Goal: Task Accomplishment & Management: Complete application form

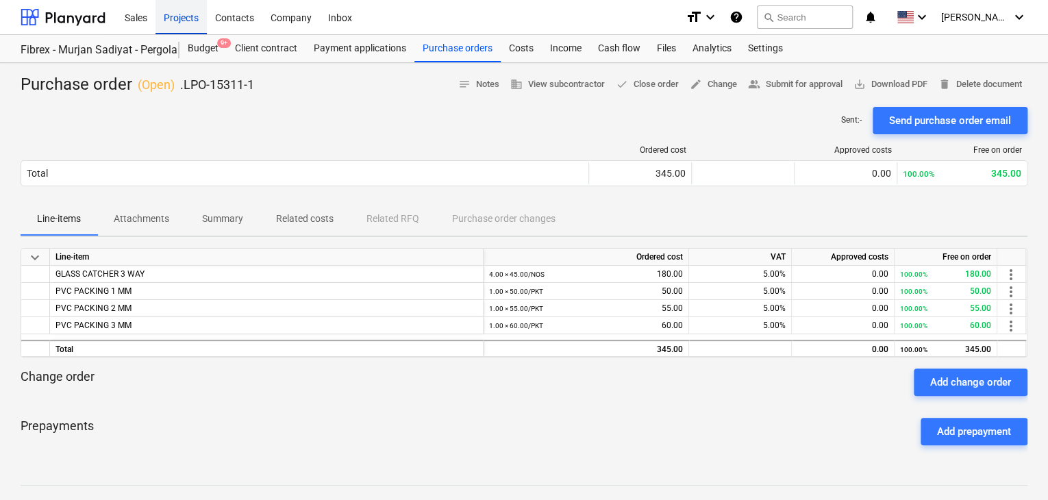
click at [186, 23] on div "Projects" at bounding box center [180, 16] width 51 height 35
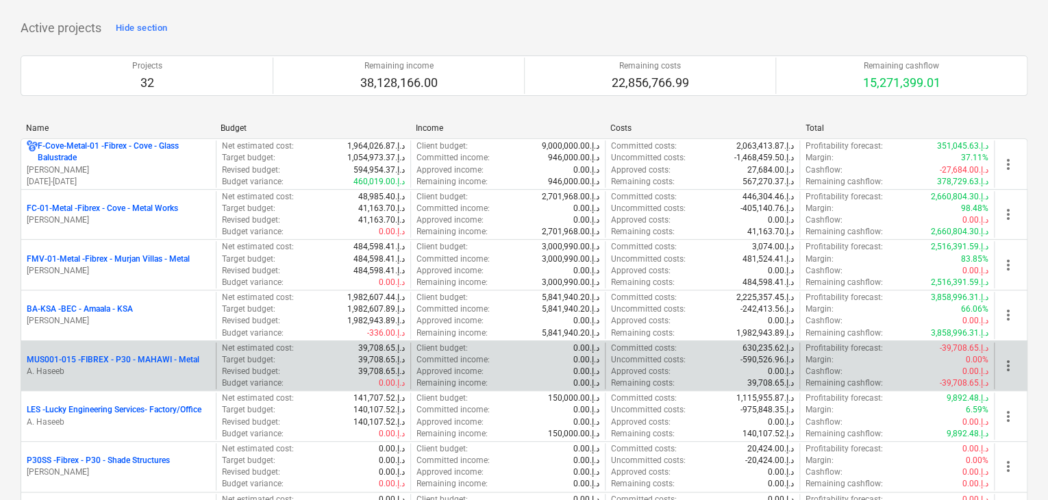
scroll to position [205, 0]
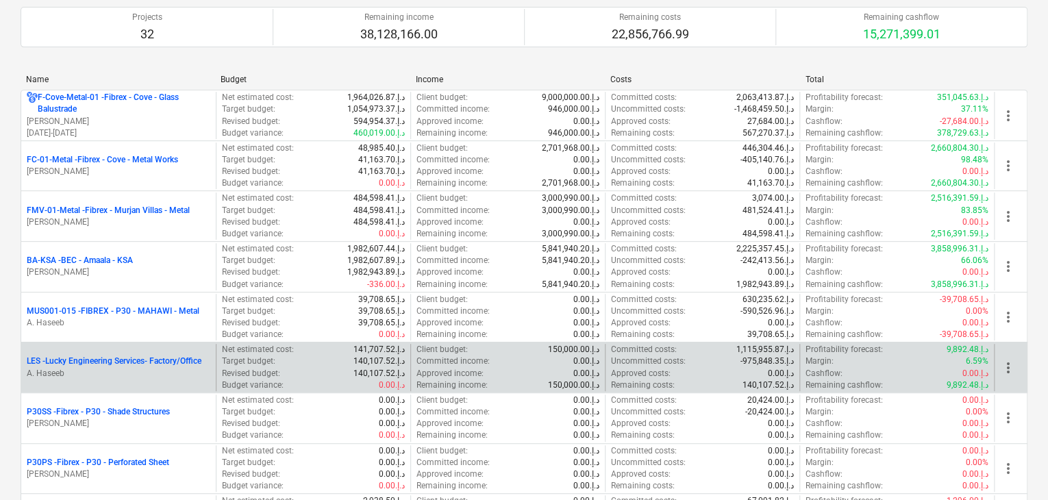
click at [133, 364] on p "LES - Lucky Engineering Services- Factory/Office" at bounding box center [114, 361] width 175 height 12
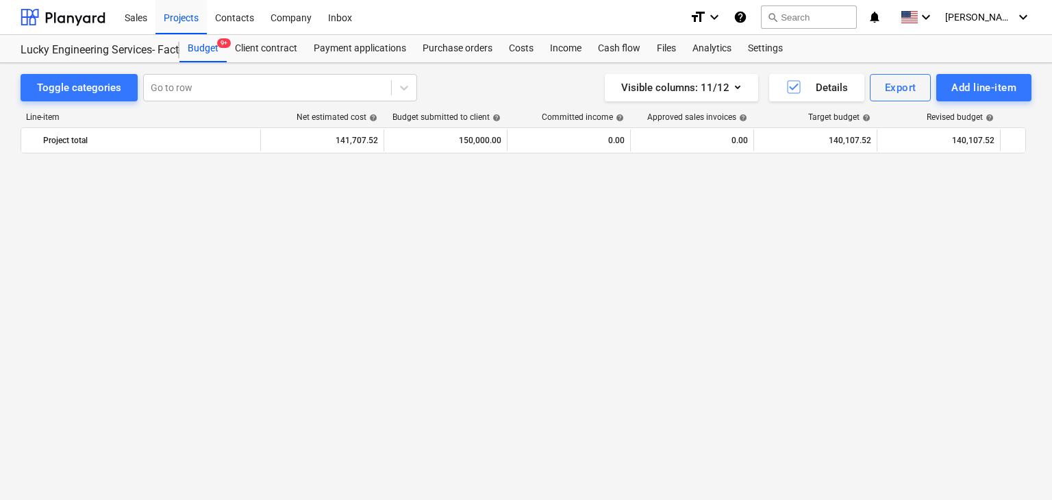
scroll to position [31635, 0]
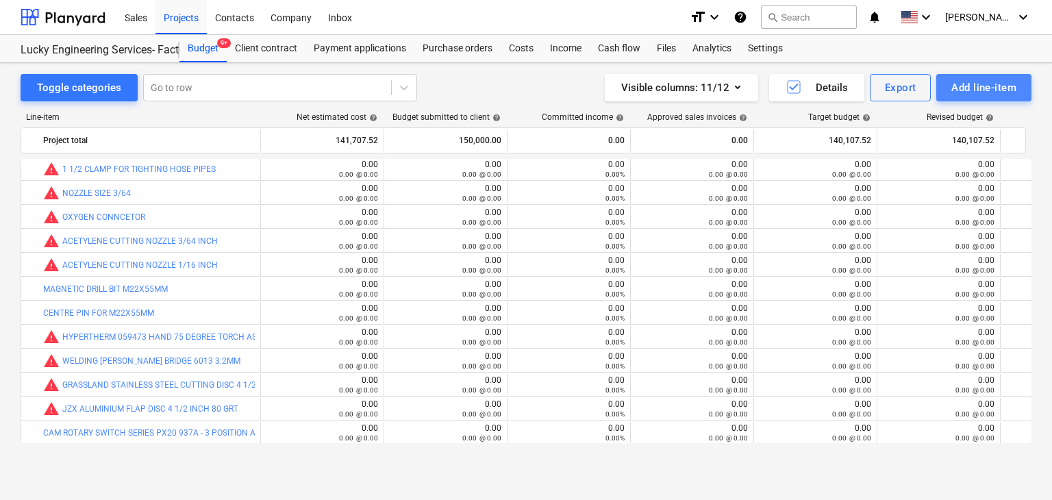
click at [959, 83] on div "Add line-item" at bounding box center [983, 88] width 65 height 18
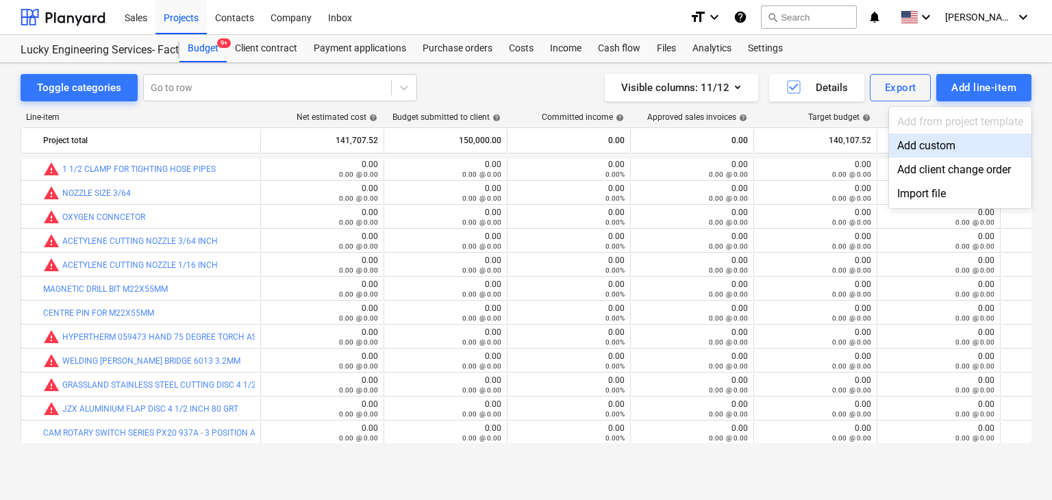
click at [911, 147] on div "Add custom" at bounding box center [960, 146] width 142 height 24
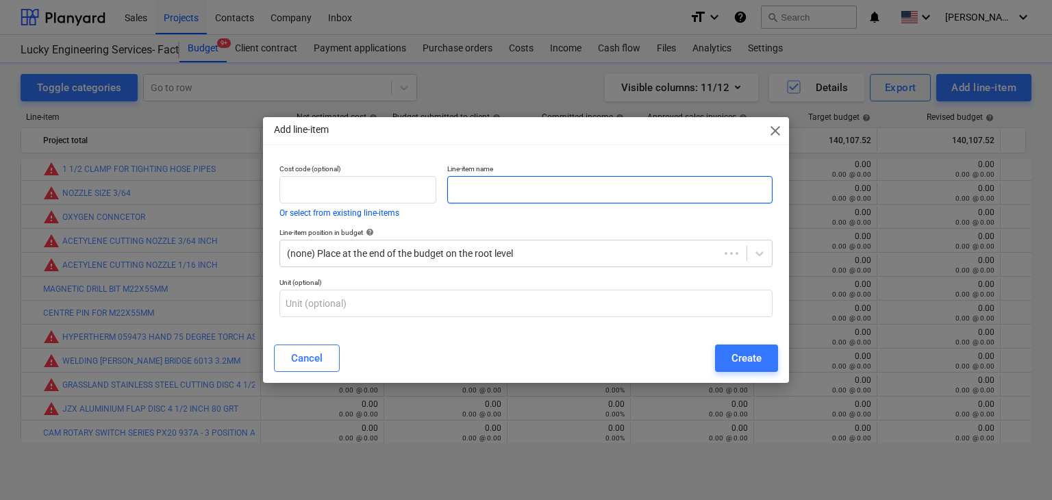
click at [455, 188] on input "text" at bounding box center [609, 189] width 325 height 27
type input "l"
type input "LASER WELDING MACHINE FEEDER LINE"
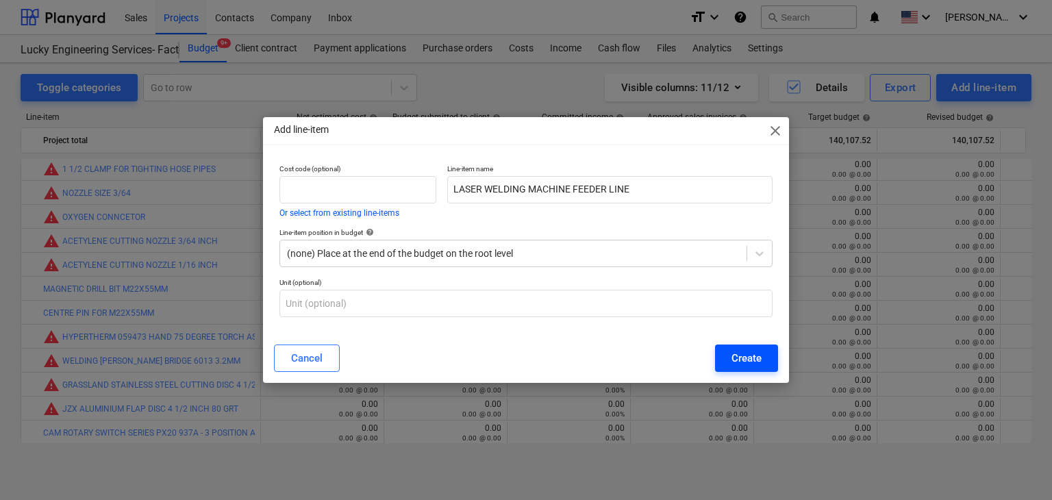
click at [749, 359] on div "Create" at bounding box center [746, 358] width 30 height 18
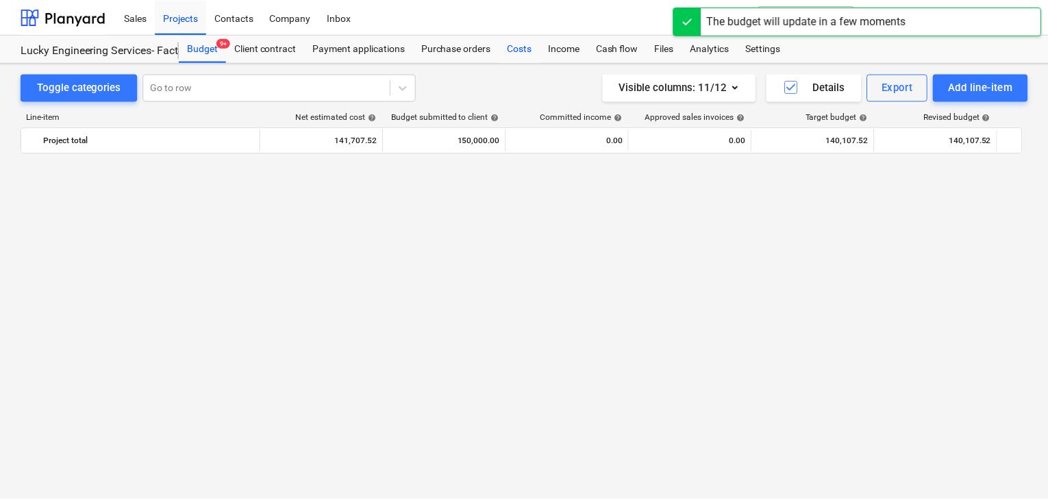
scroll to position [31635, 0]
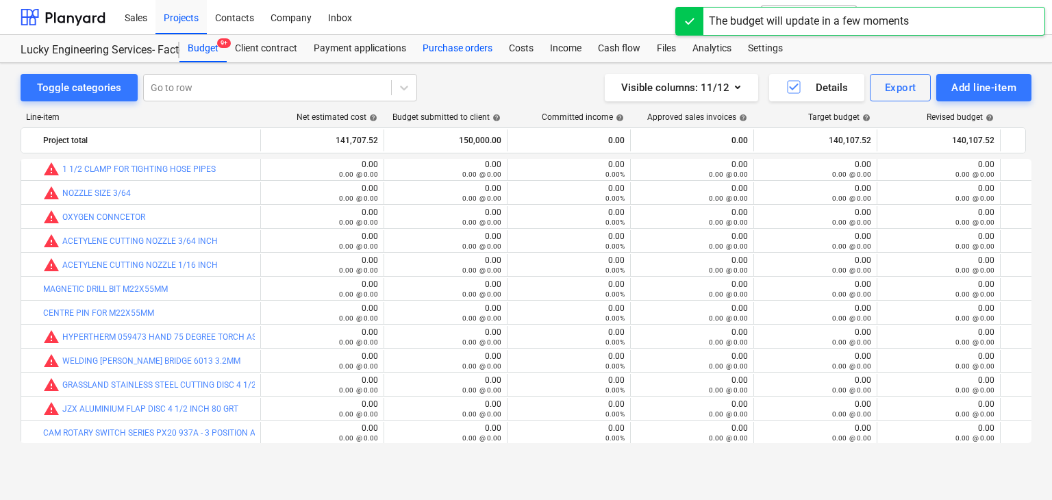
click at [471, 50] on div "Purchase orders" at bounding box center [457, 48] width 86 height 27
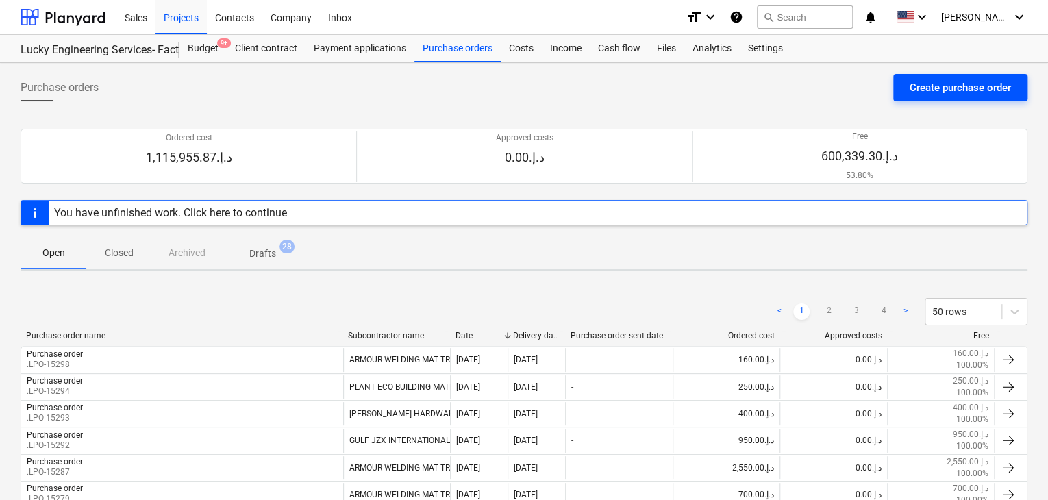
click at [923, 87] on div "Create purchase order" at bounding box center [959, 88] width 101 height 18
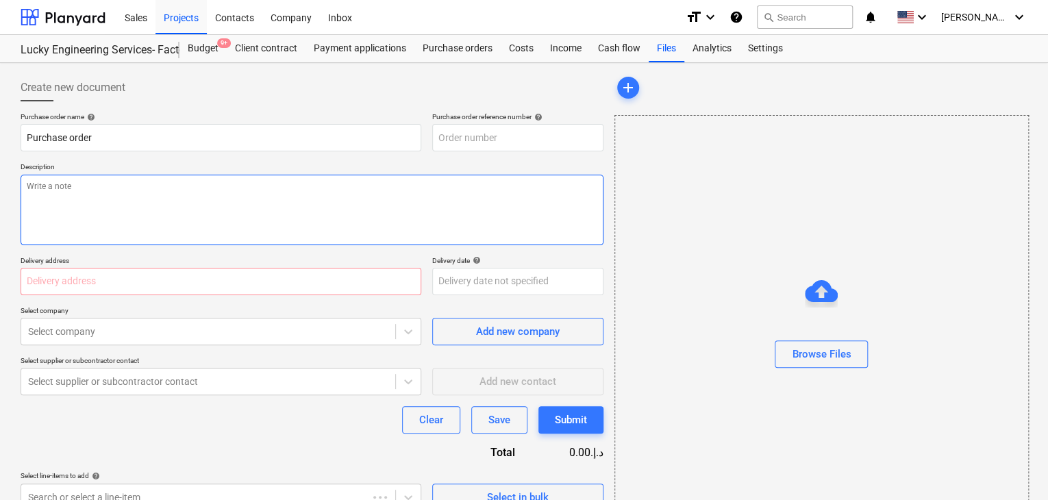
click at [421, 186] on textarea at bounding box center [312, 210] width 583 height 71
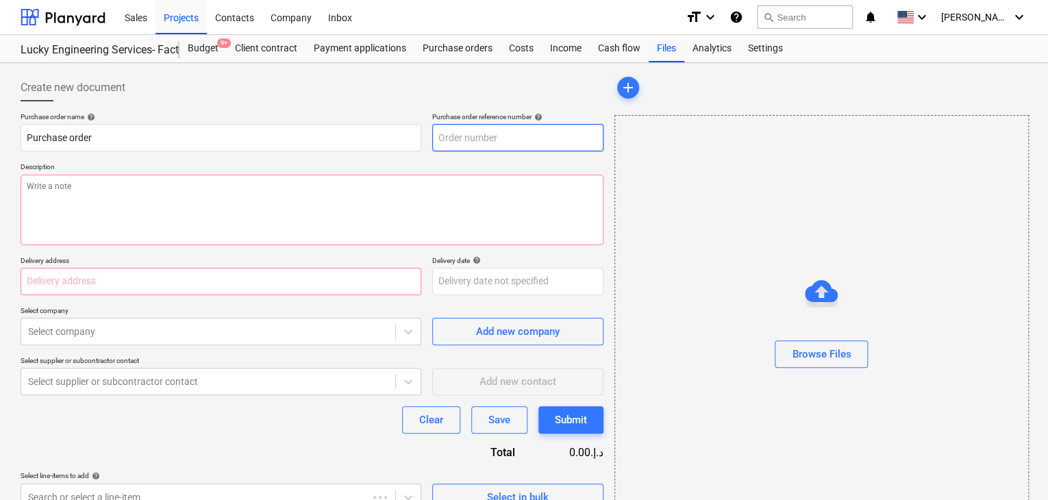
click at [537, 135] on input "text" at bounding box center [517, 137] width 171 height 27
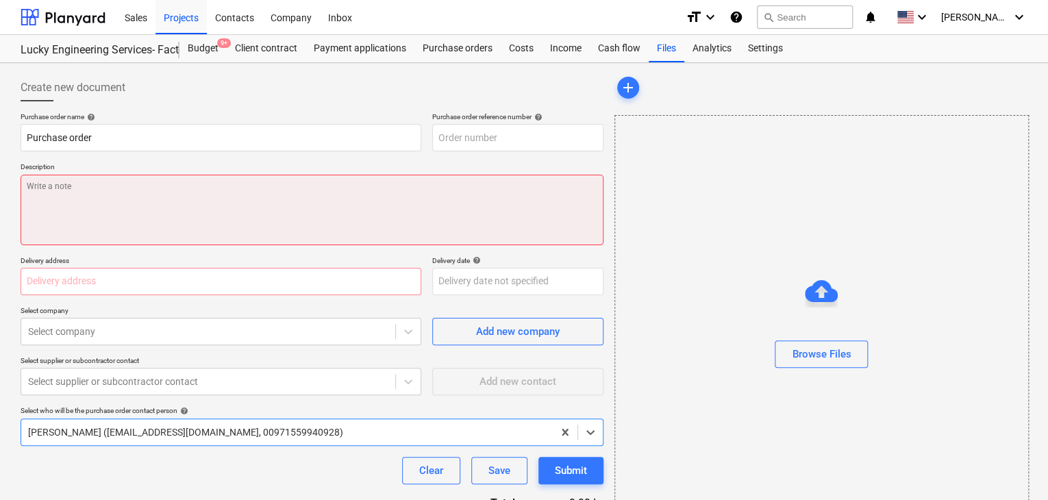
type textarea "x"
type input "LES-PO-480"
click at [448, 206] on textarea at bounding box center [312, 210] width 583 height 71
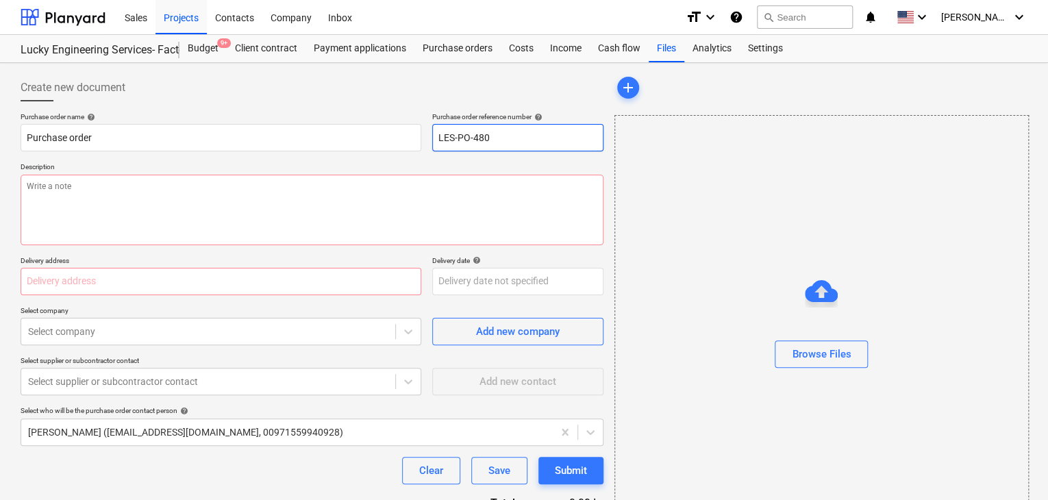
drag, startPoint x: 492, startPoint y: 133, endPoint x: 428, endPoint y: 133, distance: 63.7
click at [428, 133] on div "Purchase order name help Purchase order Purchase order reference number help LE…" at bounding box center [312, 131] width 583 height 39
type textarea "x"
type input "."
type textarea "x"
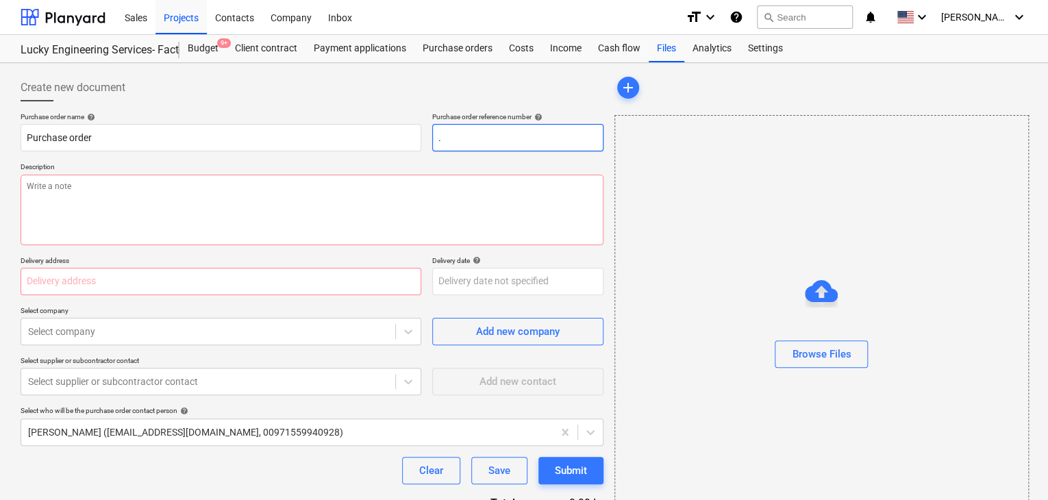
type input ".L"
type textarea "x"
type input ".LP"
type textarea "x"
type input ".LPO"
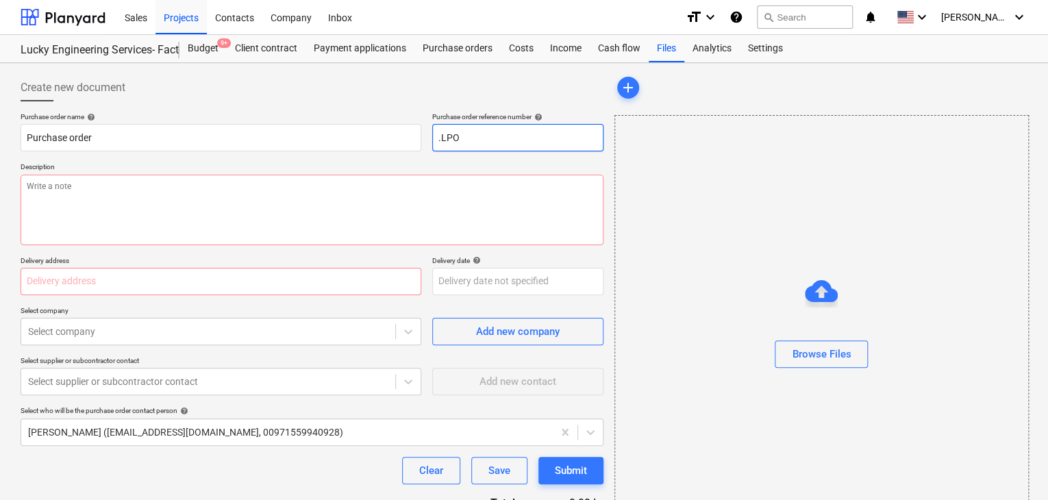
type textarea "x"
type input ".LPO-"
click at [474, 143] on input ".LPO-" at bounding box center [517, 137] width 171 height 27
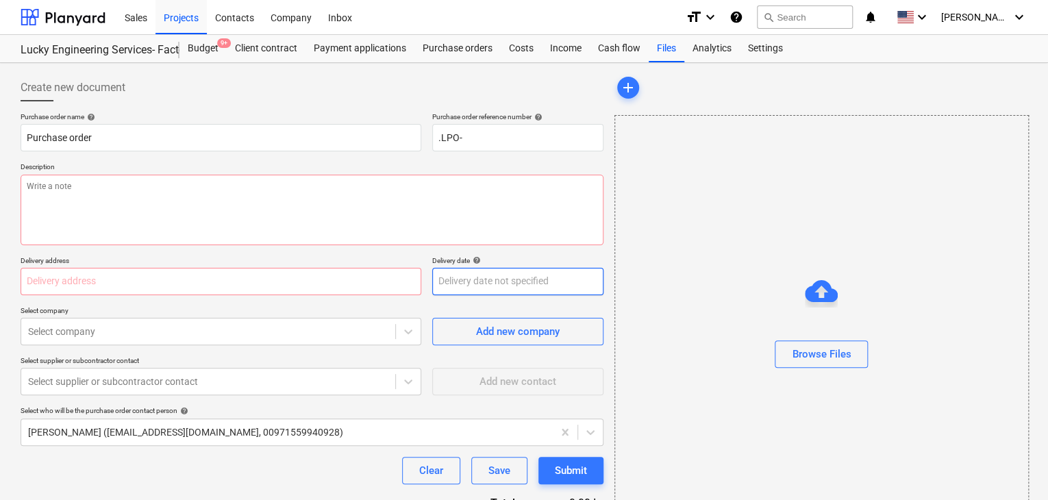
click at [492, 272] on body "Sales Projects Contacts Company Inbox format_size keyboard_arrow_down help sear…" at bounding box center [524, 250] width 1048 height 500
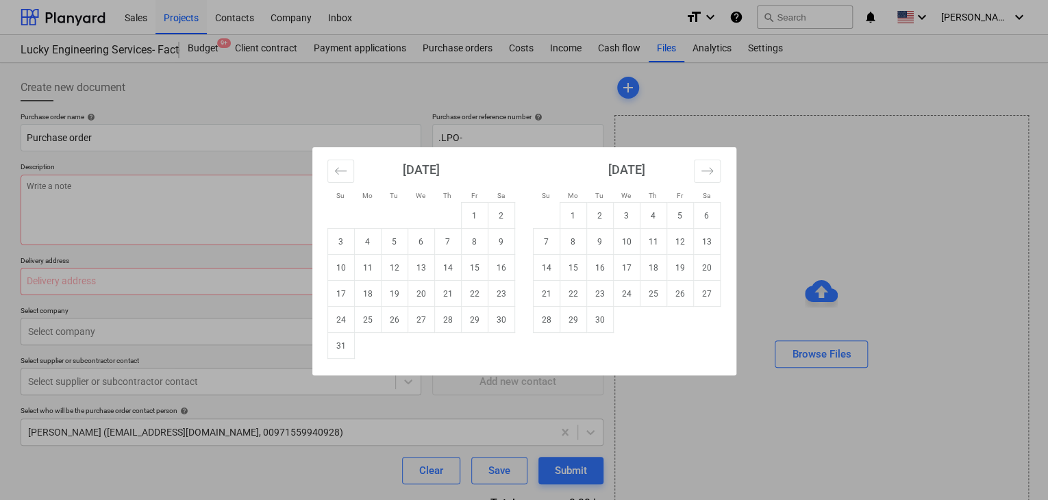
click at [843, 153] on div "Su Mo Tu We Th Fr Sa Su Mo Tu We Th Fr Sa [DATE] 1 2 3 4 5 6 7 8 9 10 11 12 13 …" at bounding box center [524, 250] width 1048 height 500
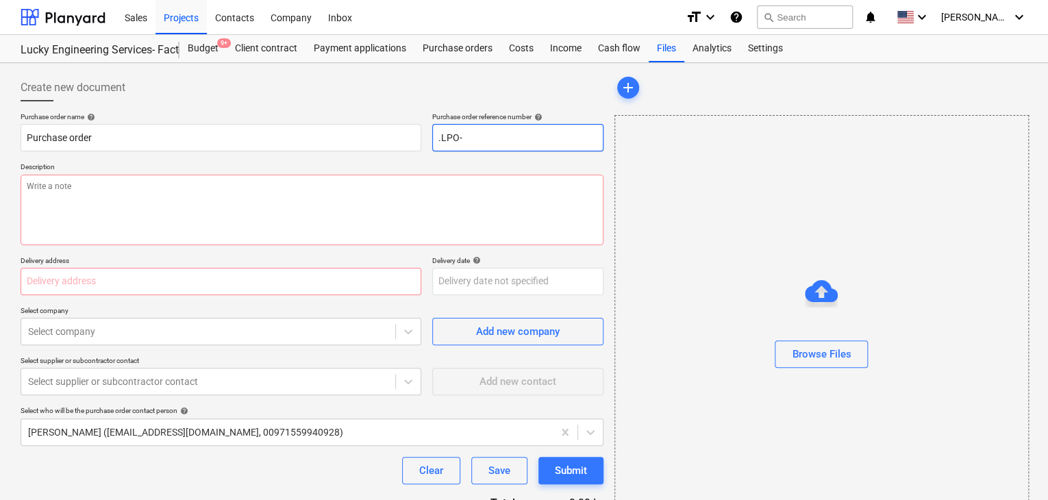
click at [500, 142] on input ".LPO-" at bounding box center [517, 137] width 171 height 27
type textarea "x"
type input ".LPO-1"
type textarea "x"
type input ".LPO-15"
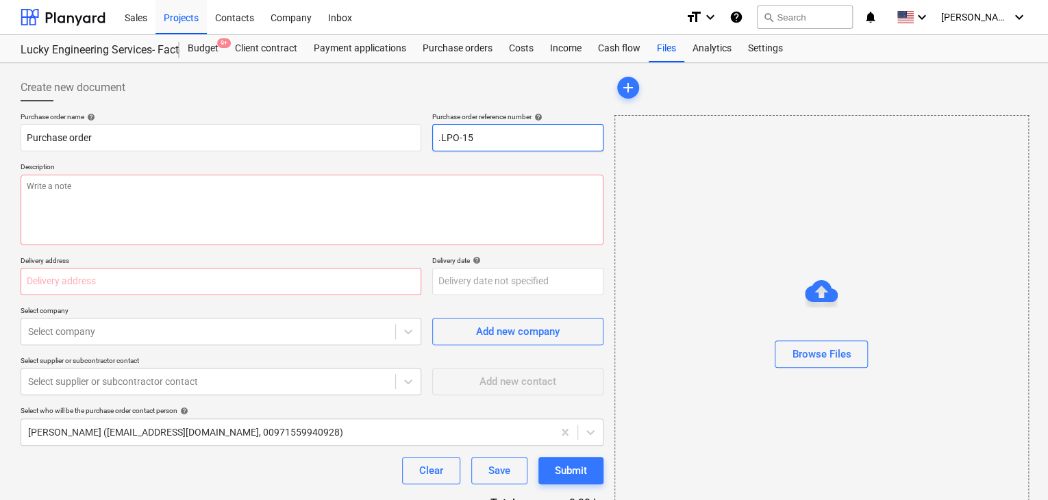
type textarea "x"
type input ".LPO-153"
type textarea "x"
type input ".LPO-1531"
type textarea "x"
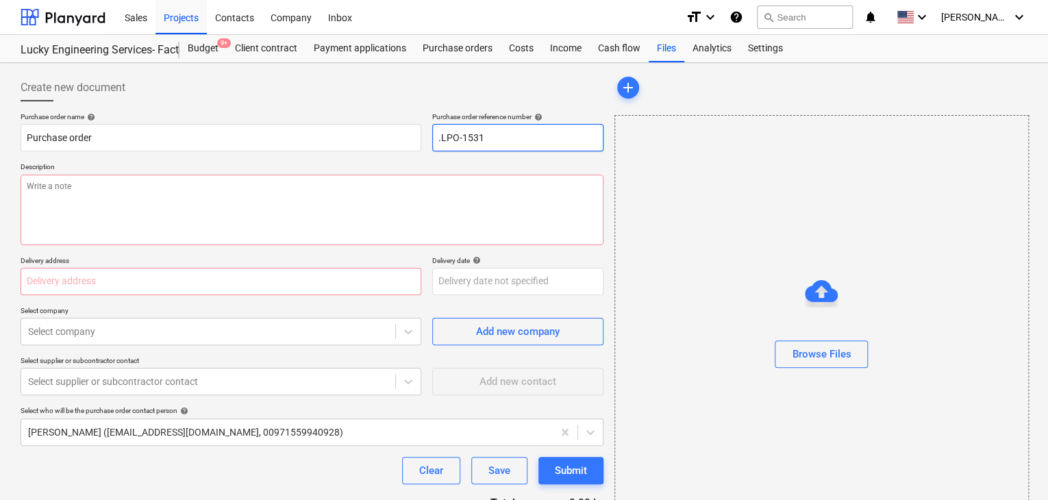
type input ".LPO-15312"
type textarea "x"
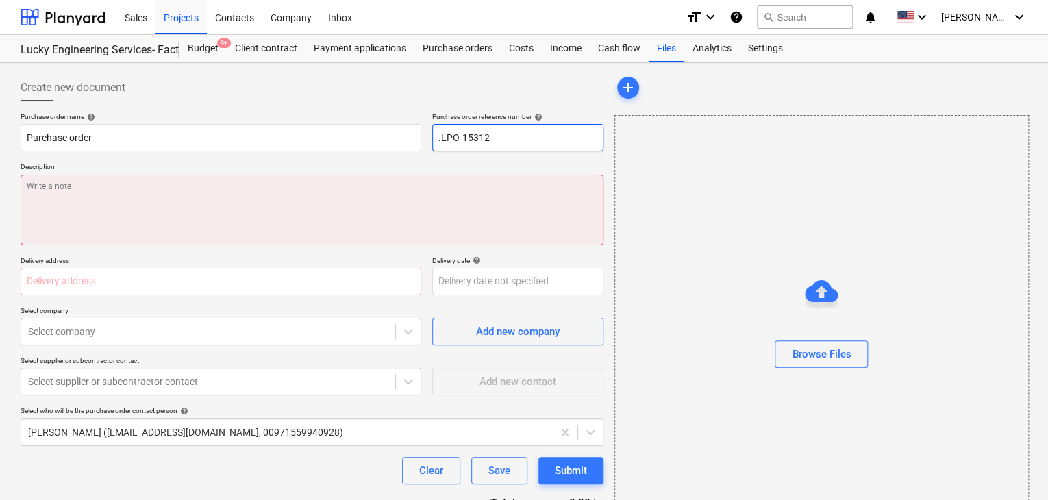
type input ".LPO-15312"
click at [41, 199] on textarea at bounding box center [312, 210] width 583 height 71
type textarea "x"
type textarea "1"
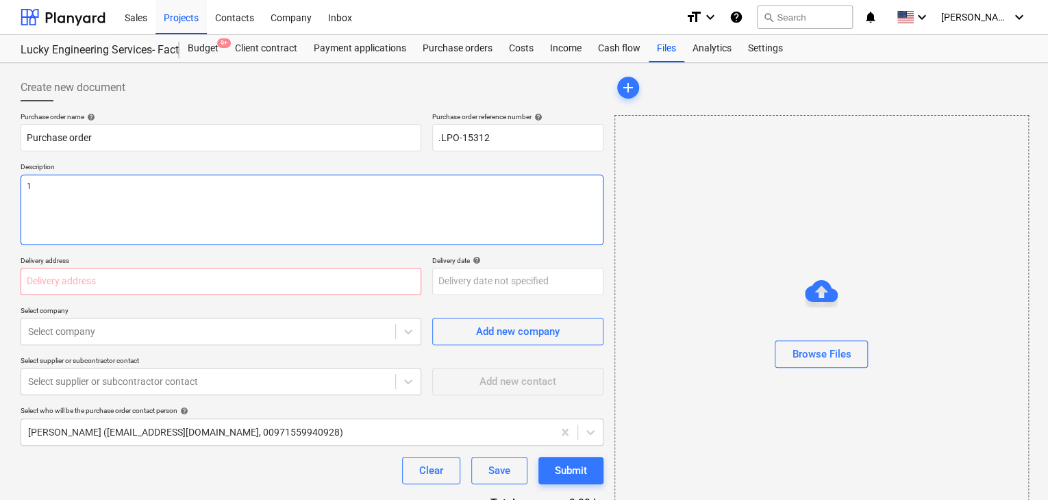
type textarea "x"
type textarea "14"
type textarea "x"
type textarea "14/"
type textarea "x"
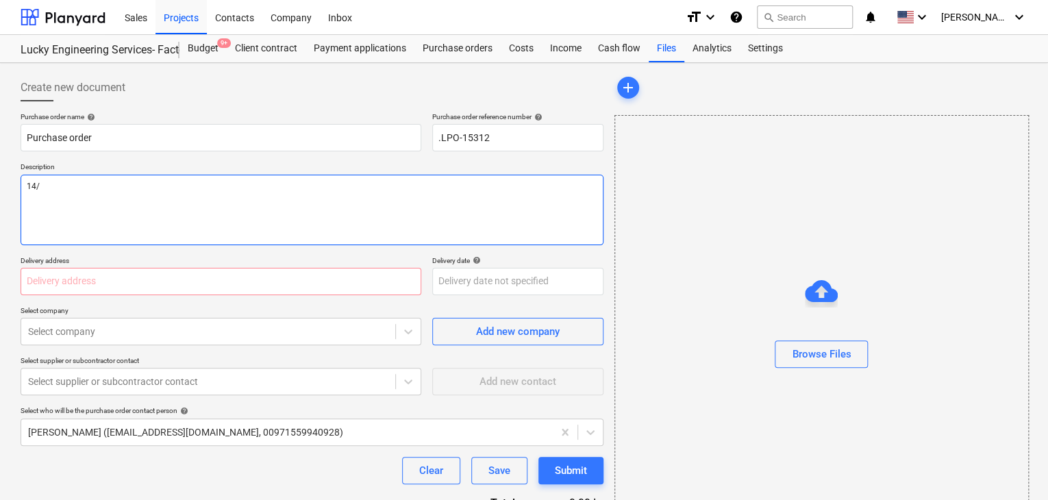
type textarea "14/A"
type textarea "x"
type textarea "14/AU"
type textarea "x"
type textarea "14/AUG"
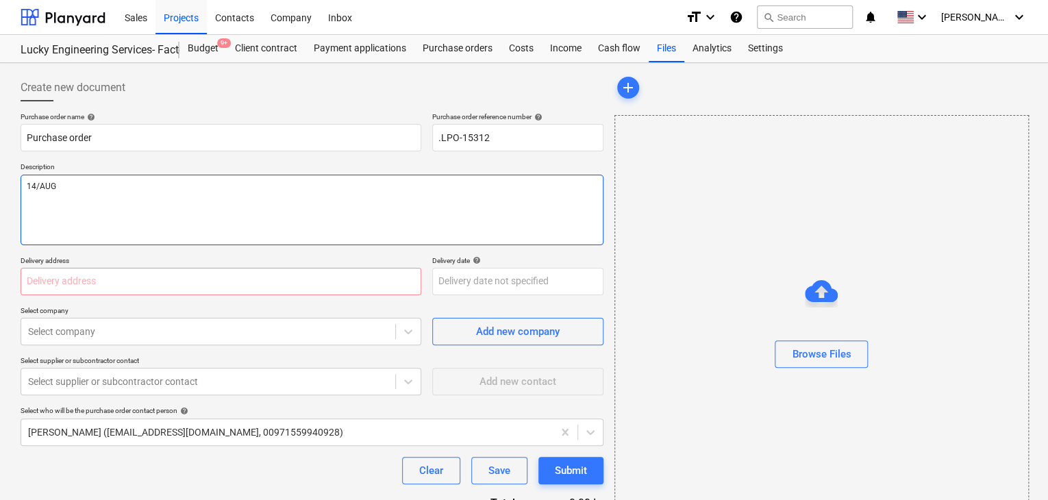
type textarea "x"
type textarea "14/AUG/"
type textarea "x"
type textarea "14/[DATE]"
type textarea "x"
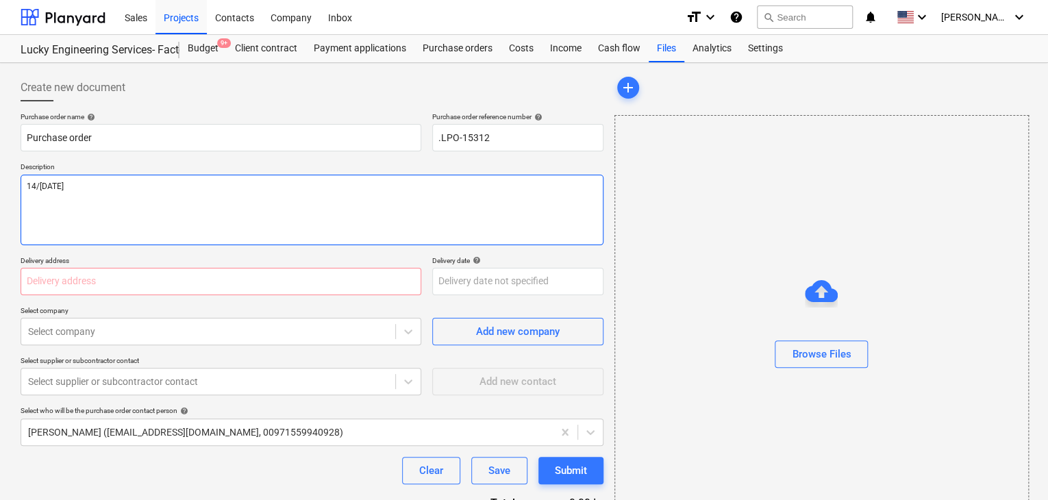
type textarea "[DATE]"
type textarea "x"
type textarea "[DATE]"
type textarea "x"
type textarea "[DATE]"
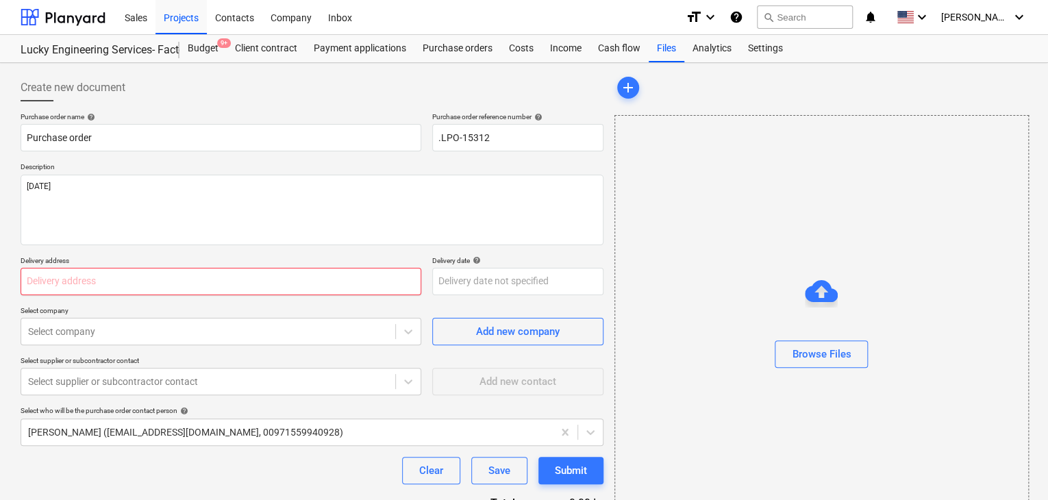
click at [44, 280] on input "text" at bounding box center [221, 281] width 401 height 27
type textarea "x"
type input "L"
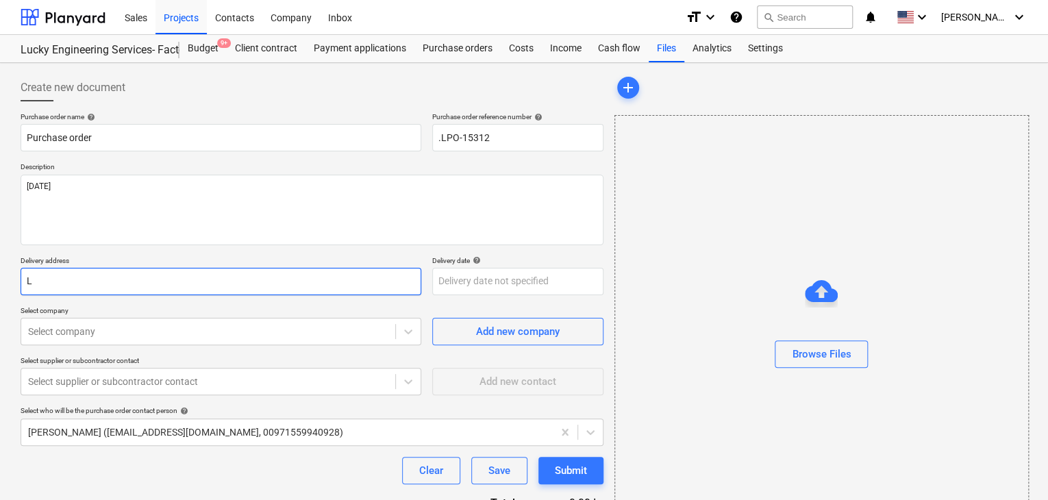
type textarea "x"
type input "LU"
type textarea "x"
type input "LUC"
type textarea "x"
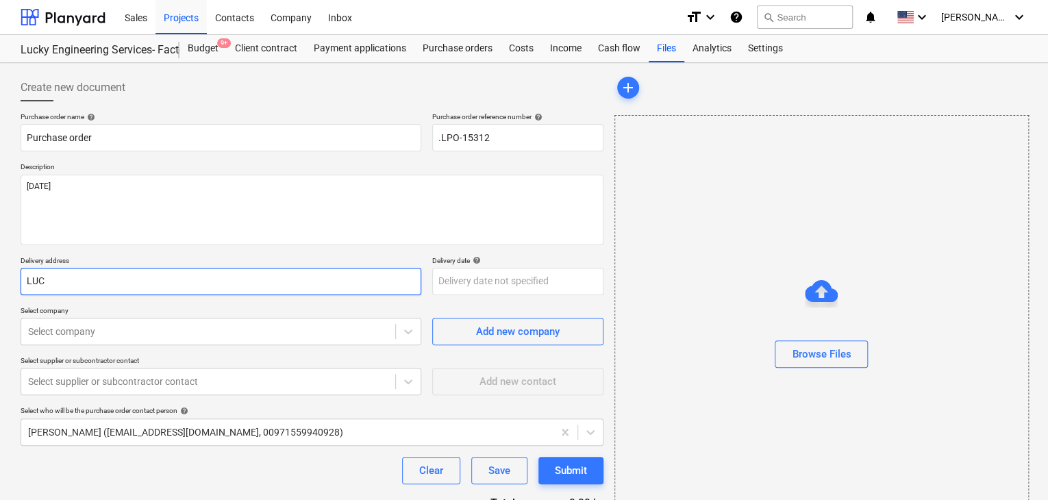
type input "LUCK"
type textarea "x"
type input "LUCKY"
type textarea "x"
type input "LUCKY"
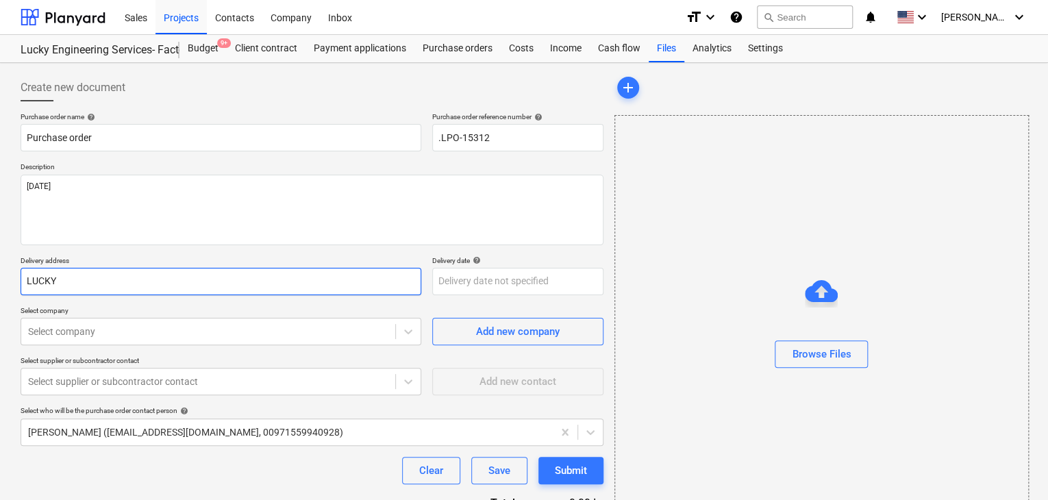
type textarea "x"
type input "LUCKY E"
type textarea "x"
type input "LUCKY EN"
type textarea "x"
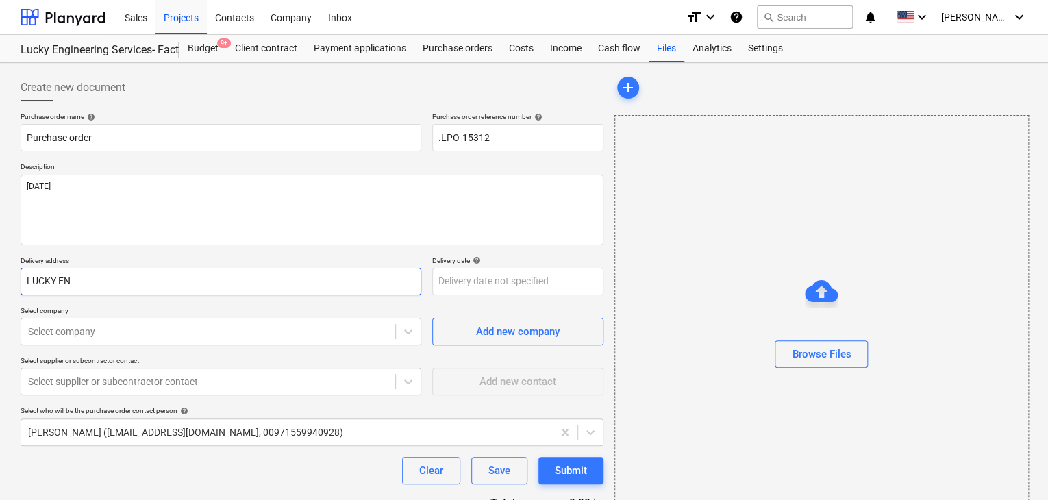
type input "LUCKY ENG"
type textarea "x"
type input "LUCKY ENGI"
type textarea "x"
type input "LUCKY ENGIN"
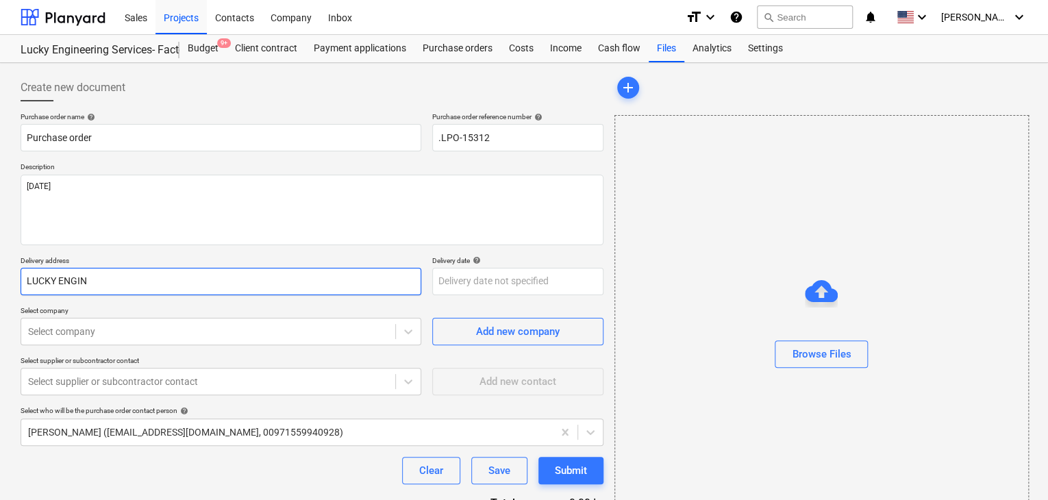
type textarea "x"
type input "LUCKY ENGINE"
type textarea "x"
type input "LUCKY ENGINEE"
type textarea "x"
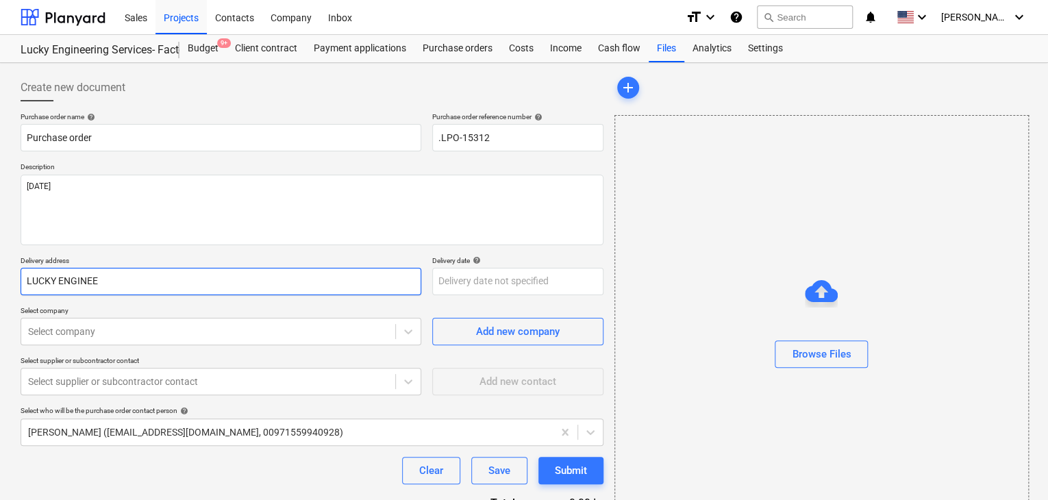
type input "LUCKY ENGINEER"
type textarea "x"
type input "LUCKY ENGINEERI"
type textarea "x"
type input "LUCKY ENGINEERIN"
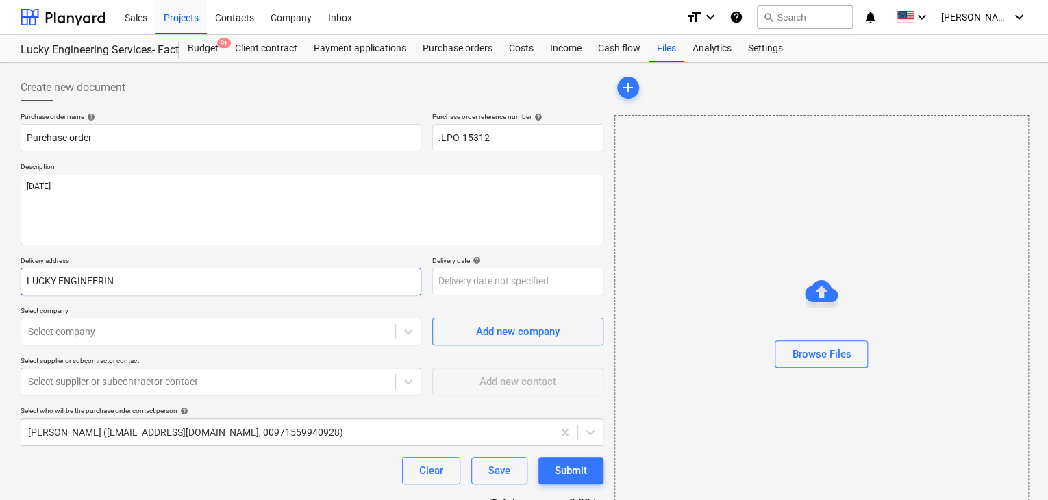
type textarea "x"
type input "LUCKY ENGINEERING"
type textarea "x"
type input "LUCKY ENGINEERING"
type textarea "x"
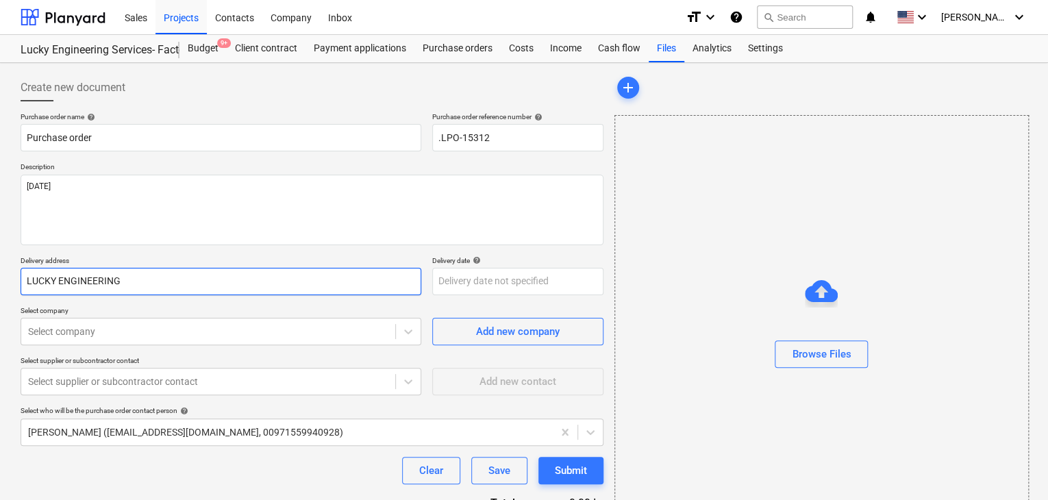
type input "LUCKY ENGINEERING S"
type textarea "x"
type input "LUCKY ENGINEERING SE"
type textarea "x"
type input "LUCKY ENGINEERING SER"
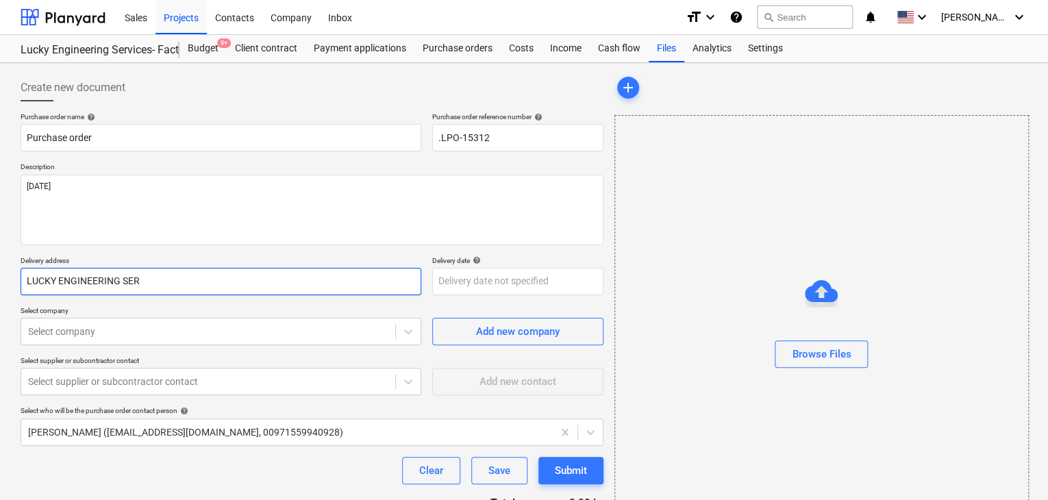
type textarea "x"
type input "LUCKY ENGINEERING SERV"
type textarea "x"
type input "LUCKY ENGINEERING SERVI"
type textarea "x"
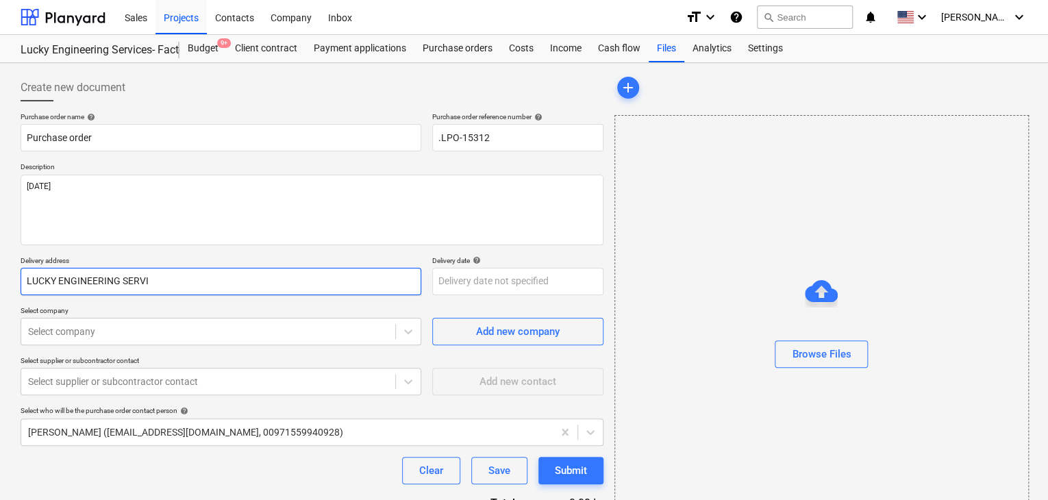
type input "LUCKY ENGINEERING SERVIC"
type textarea "x"
type input "LUCKY ENGINEERING SERVICE"
type textarea "x"
type input "LUCKY ENGINEERING SERVICES"
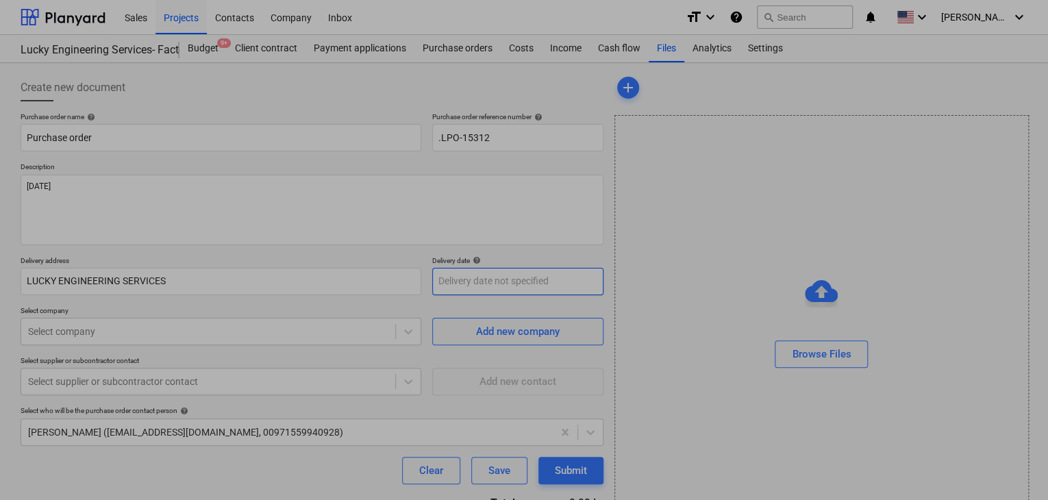
click at [455, 280] on body "Sales Projects Contacts Company Inbox format_size keyboard_arrow_down help sear…" at bounding box center [524, 250] width 1048 height 500
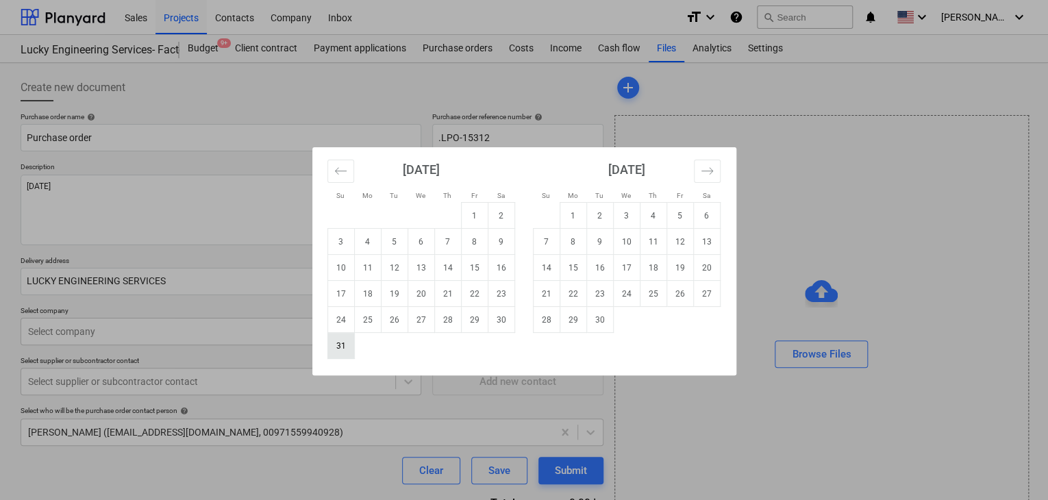
drag, startPoint x: 342, startPoint y: 352, endPoint x: 110, endPoint y: 340, distance: 231.7
click at [335, 351] on td "31" at bounding box center [340, 346] width 27 height 26
type textarea "x"
type input "[DATE]"
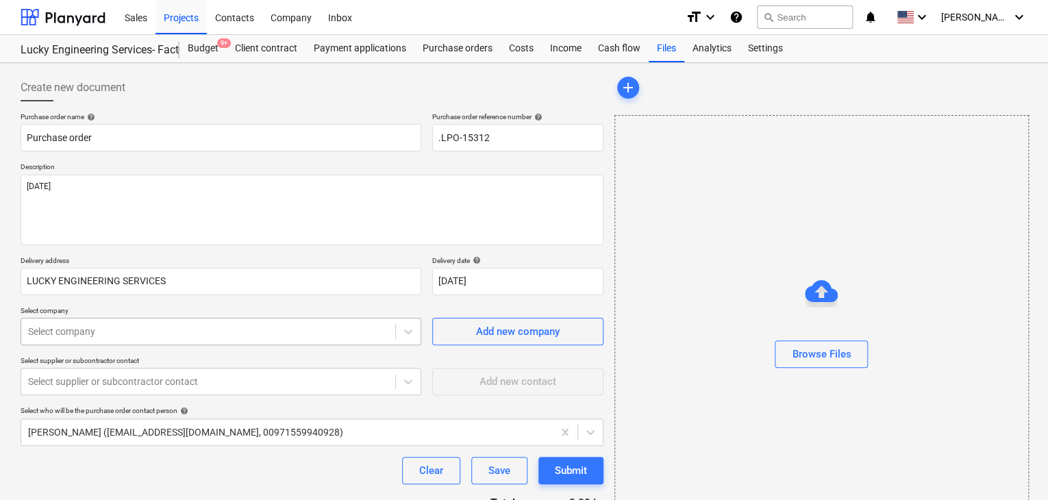
click at [107, 333] on body "Sales Projects Contacts Company Inbox format_size keyboard_arrow_down help sear…" at bounding box center [524, 250] width 1048 height 500
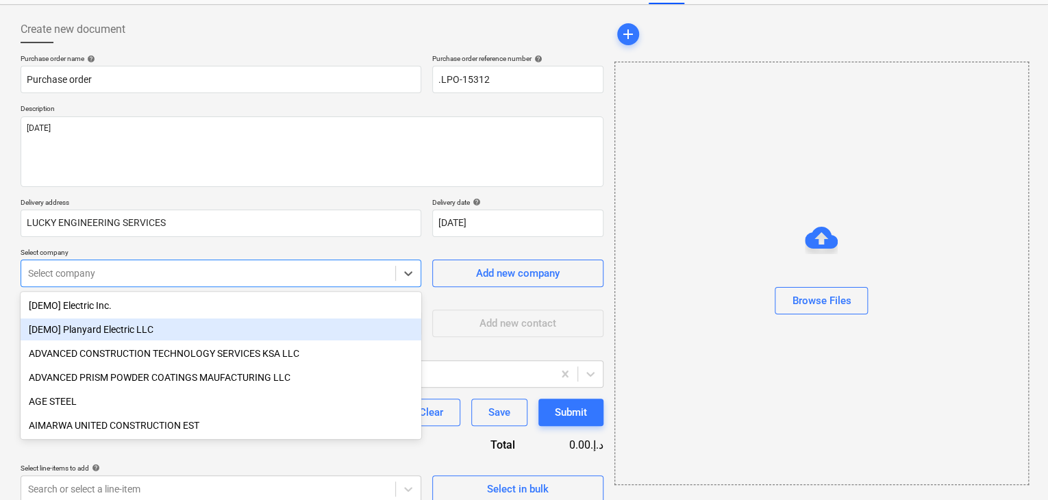
scroll to position [64, 0]
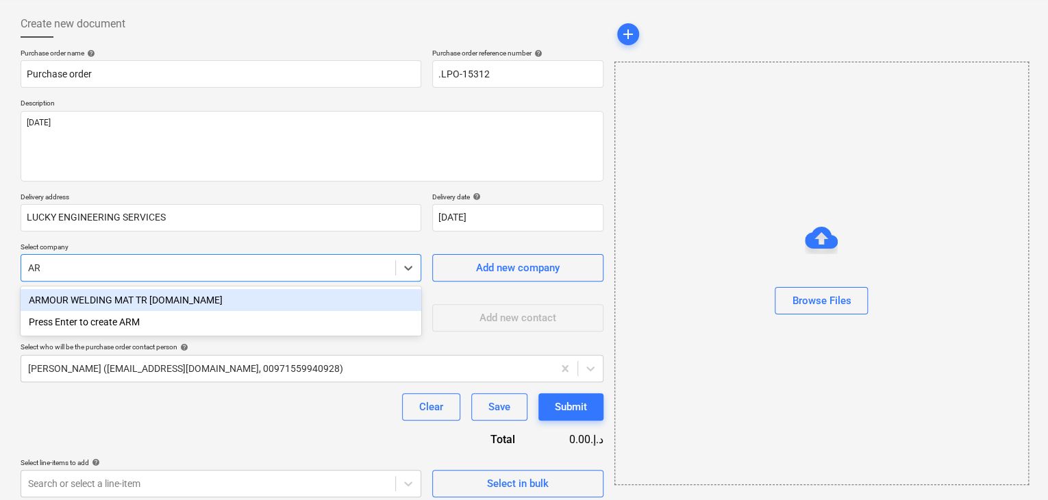
type input "A"
type input "NARE"
click at [225, 297] on div "NAREX [DOMAIN_NAME] & EQUP TRADG CO LLC" at bounding box center [221, 300] width 401 height 22
type textarea "x"
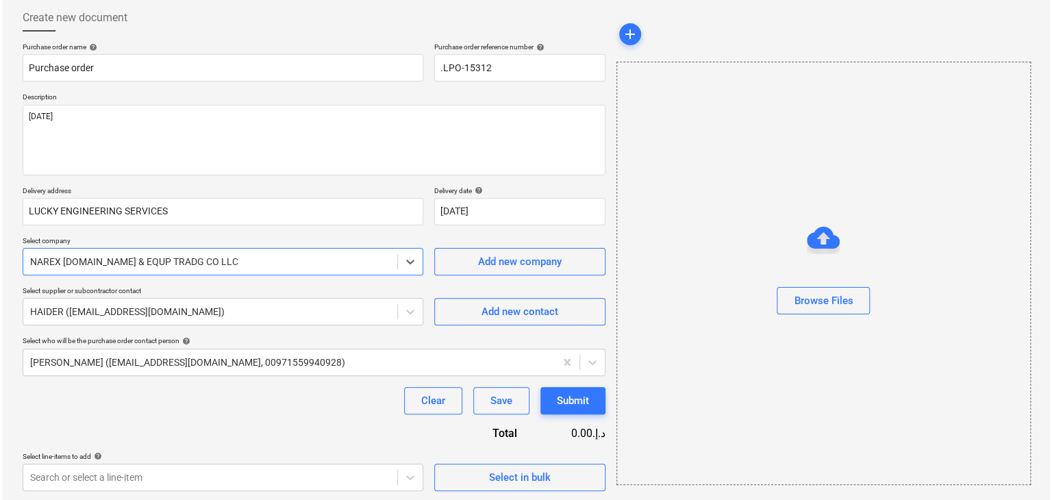
scroll to position [71, 0]
click at [537, 488] on div "Create new document Purchase order name help Purchase order Purchase order refe…" at bounding box center [312, 246] width 594 height 498
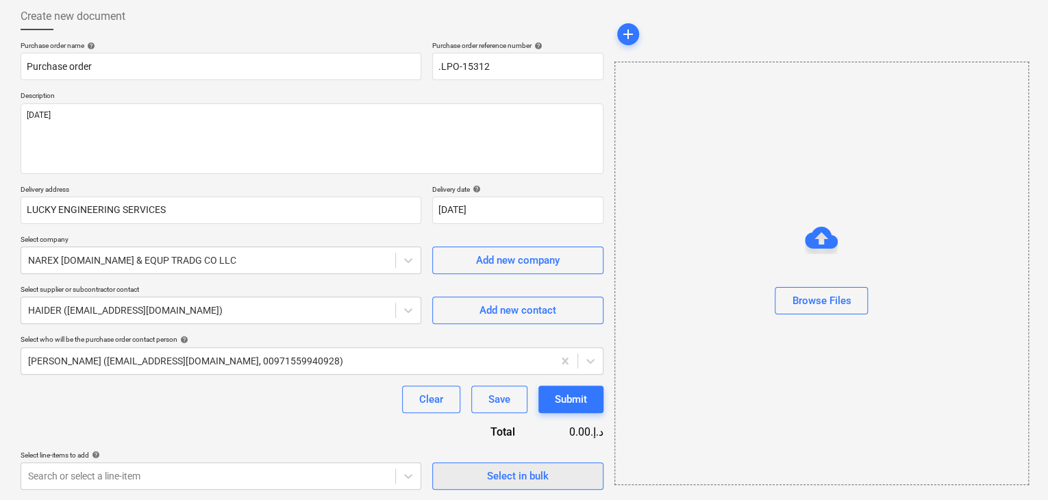
click at [537, 475] on div "Select in bulk" at bounding box center [518, 476] width 62 height 18
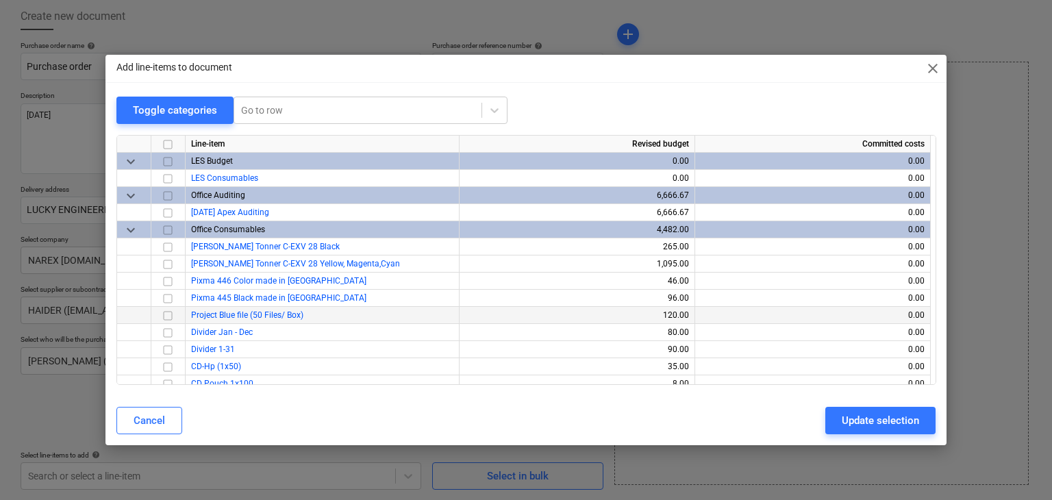
click at [635, 313] on div "120.00" at bounding box center [577, 315] width 224 height 17
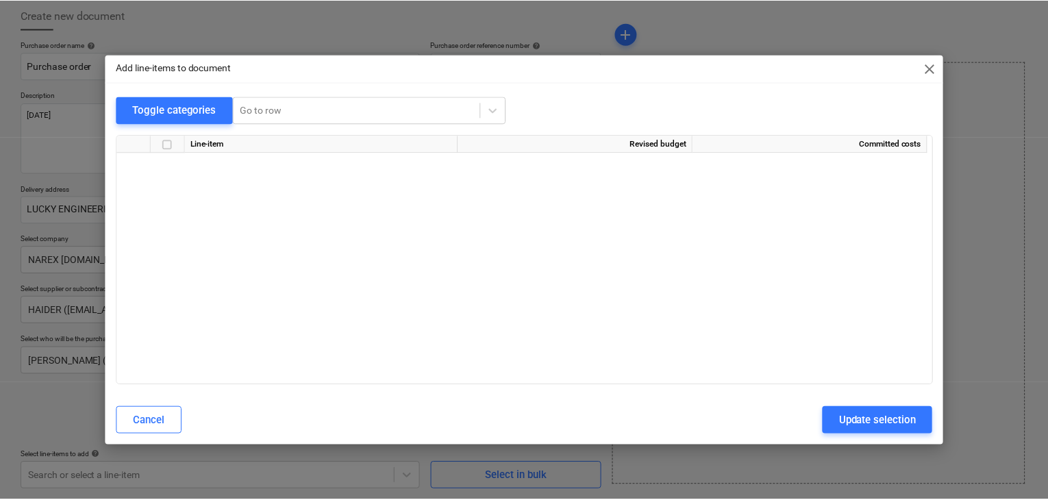
scroll to position [26848, 0]
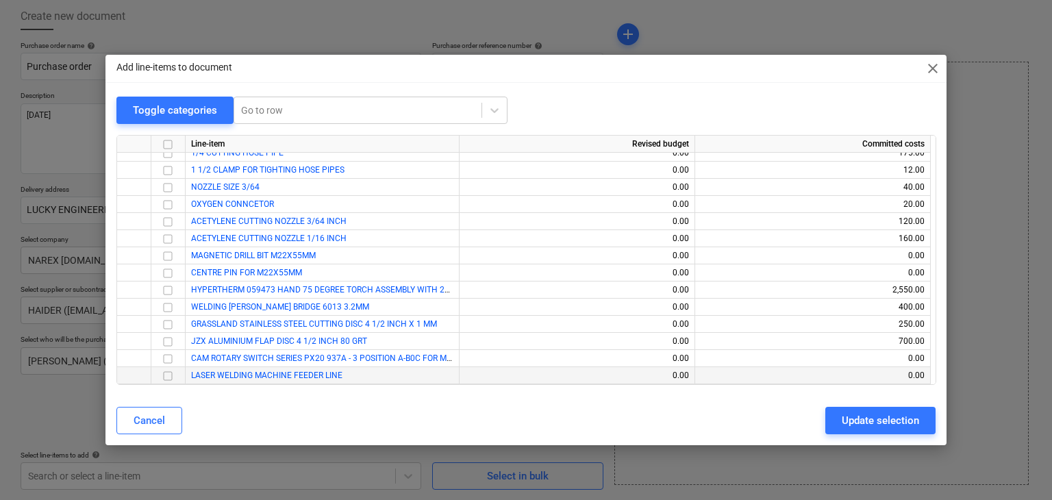
click at [163, 373] on input "checkbox" at bounding box center [168, 376] width 16 height 16
click at [858, 419] on div "Update selection" at bounding box center [879, 420] width 77 height 18
type textarea "x"
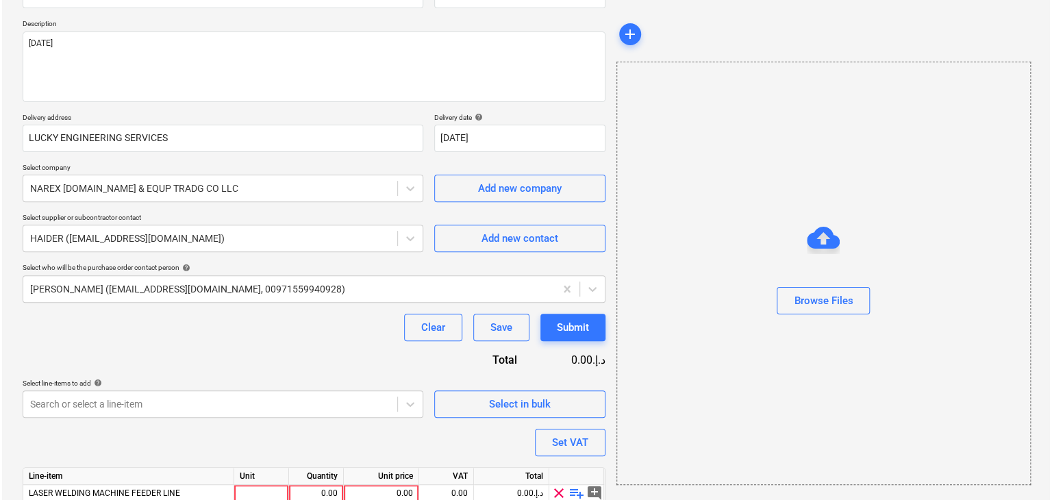
scroll to position [200, 0]
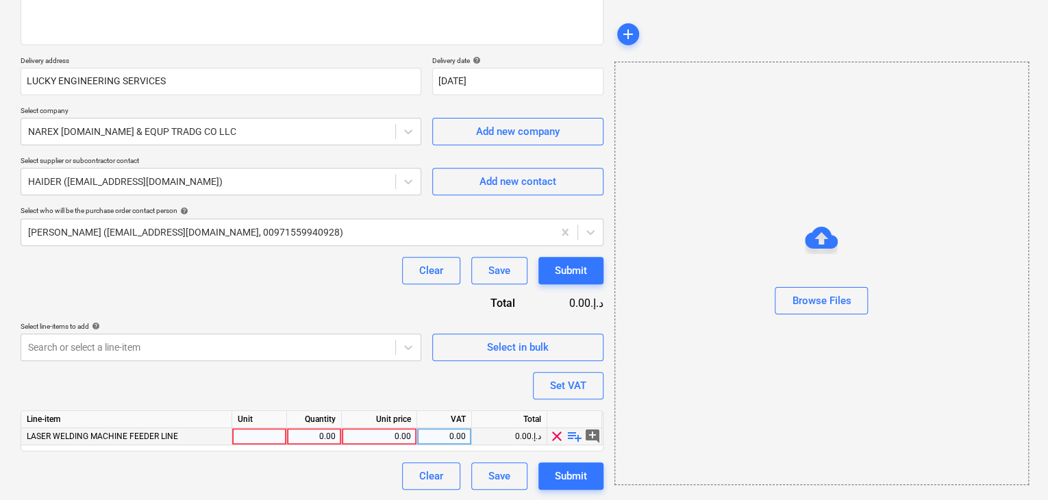
click at [270, 433] on div at bounding box center [259, 436] width 55 height 17
type input "NO"
type textarea "x"
click at [333, 431] on div "0.00" at bounding box center [313, 436] width 43 height 17
type input "1"
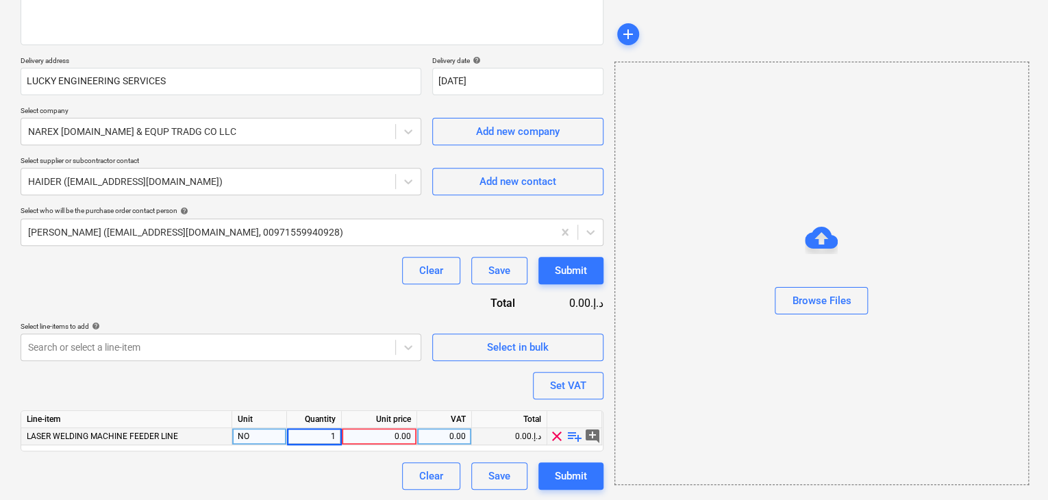
type textarea "x"
click at [385, 437] on div "0.00" at bounding box center [379, 436] width 64 height 17
type input "630"
type textarea "x"
click at [702, 357] on div "Browse Files" at bounding box center [821, 273] width 414 height 423
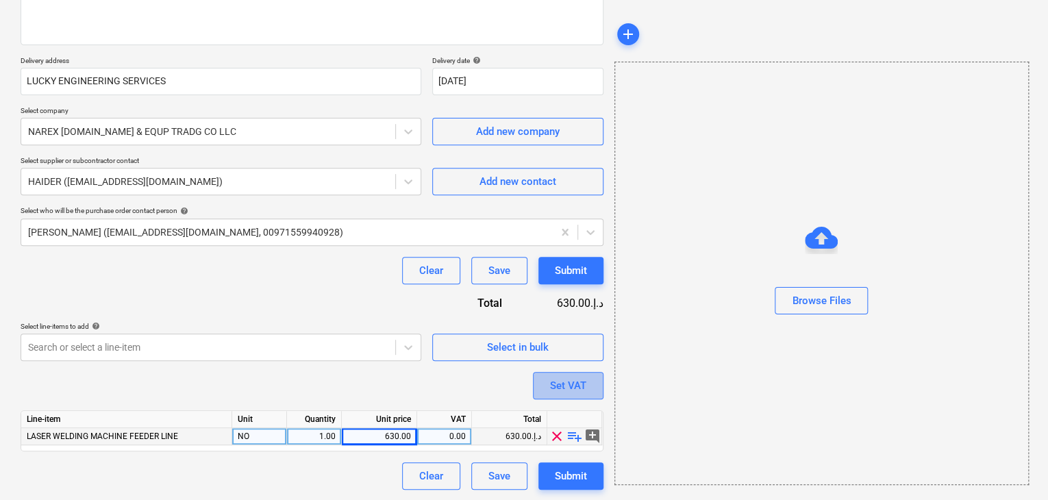
click at [564, 390] on div "Set VAT" at bounding box center [568, 386] width 36 height 18
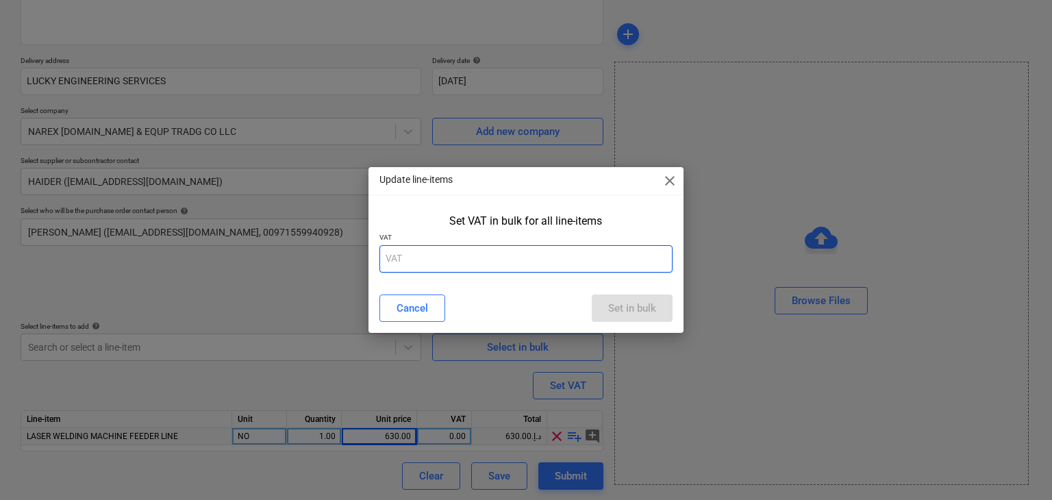
click at [449, 249] on input "text" at bounding box center [526, 258] width 294 height 27
type input "5"
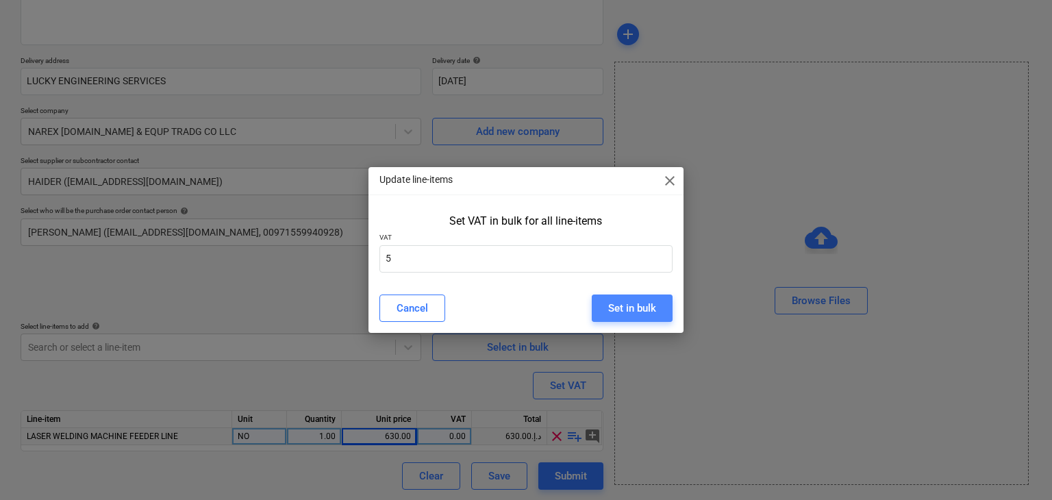
click at [635, 312] on div "Set in bulk" at bounding box center [632, 308] width 48 height 18
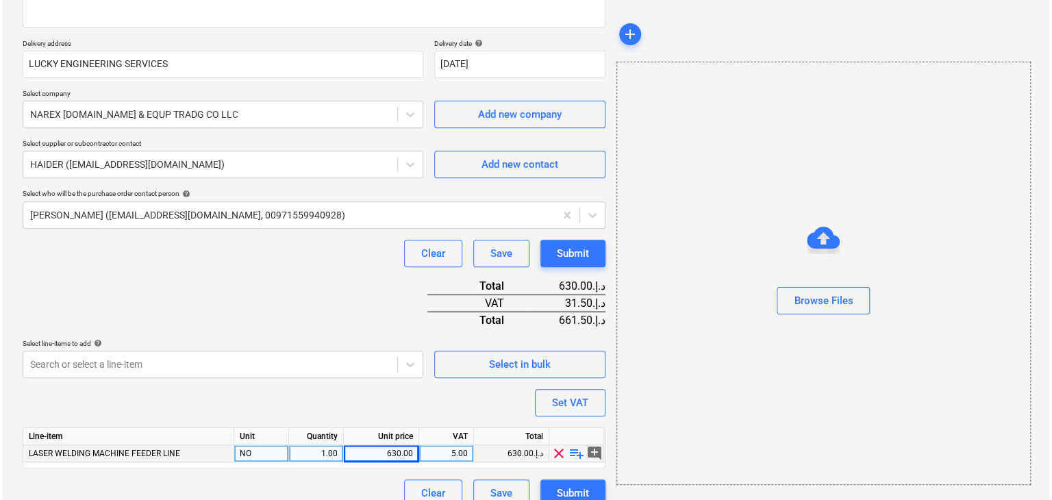
scroll to position [234, 0]
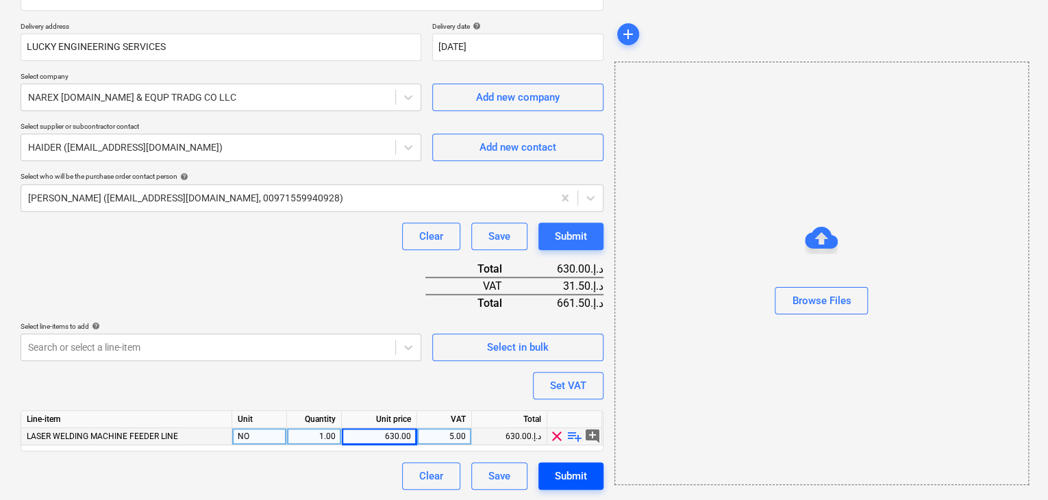
click at [591, 469] on button "Submit" at bounding box center [570, 475] width 65 height 27
type textarea "x"
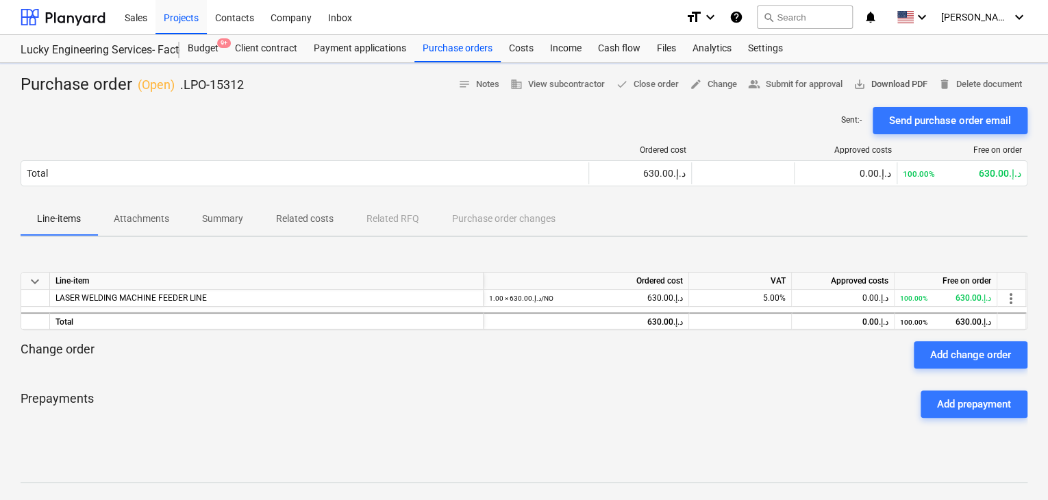
click at [868, 88] on span "save_alt Download PDF" at bounding box center [890, 85] width 74 height 16
